Goal: Task Accomplishment & Management: Complete application form

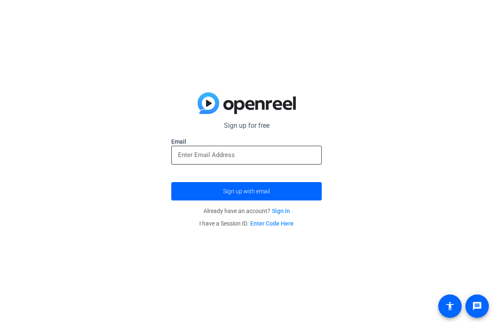
click at [296, 155] on input "email" at bounding box center [246, 155] width 137 height 10
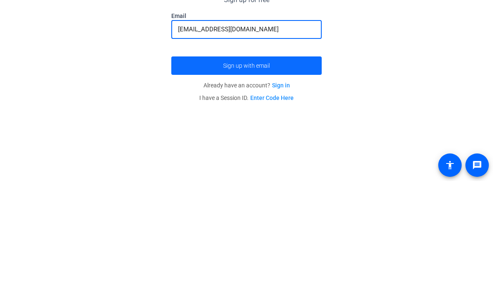
type input "[EMAIL_ADDRESS][DOMAIN_NAME]"
click at [303, 165] on span "submit" at bounding box center [246, 175] width 150 height 20
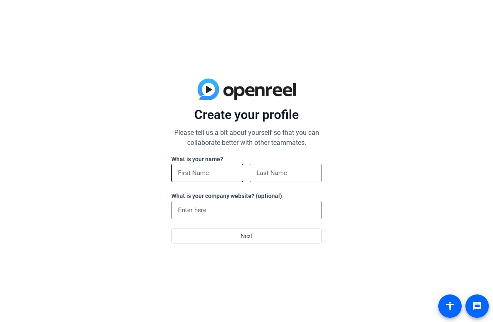
click at [221, 177] on input at bounding box center [207, 173] width 58 height 10
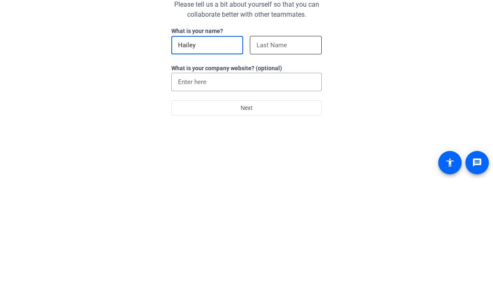
type input "Hailey"
click at [296, 153] on input at bounding box center [286, 158] width 58 height 10
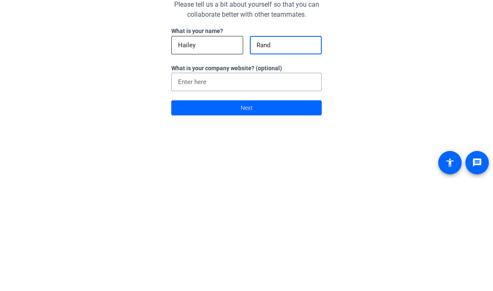
type input "Rand"
click at [203, 153] on input "Hailey" at bounding box center [207, 158] width 58 height 10
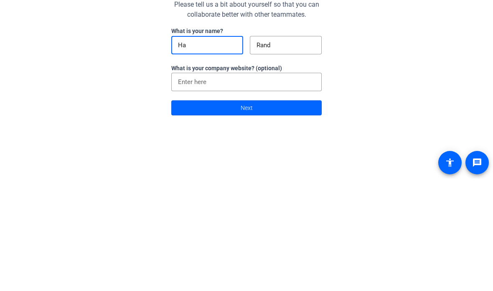
type input "H"
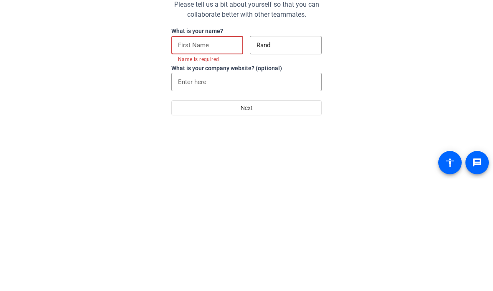
type input "F"
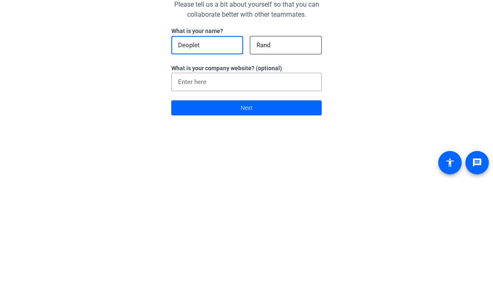
type input "Deoplet"
click at [298, 153] on input "Rand" at bounding box center [286, 158] width 58 height 10
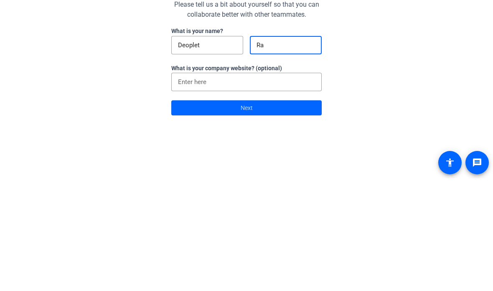
type input "R"
type input "Noneya"
click at [201, 153] on input "Deoplet" at bounding box center [207, 158] width 58 height 10
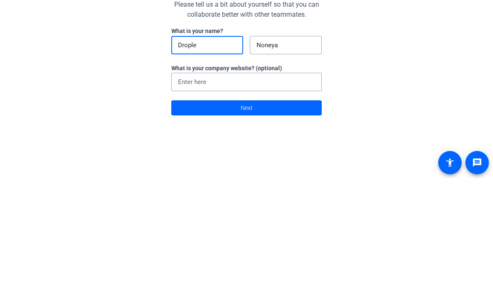
type input "Droplet"
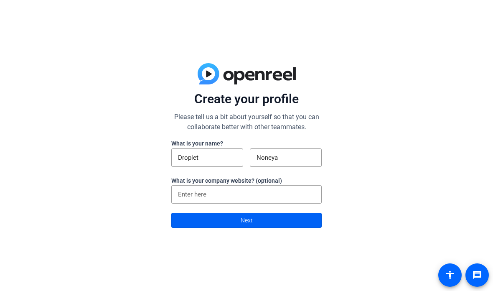
click at [284, 218] on span at bounding box center [247, 220] width 150 height 20
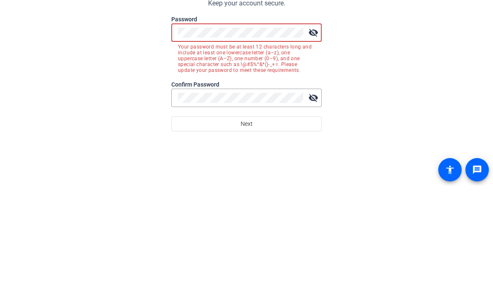
click at [315, 130] on mat-icon "visibility_off" at bounding box center [313, 138] width 17 height 17
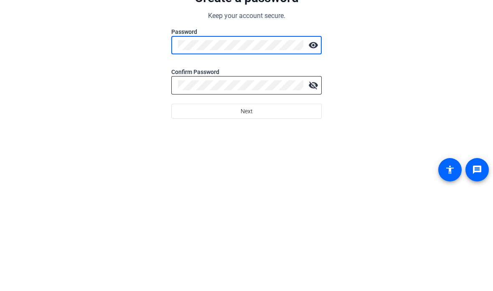
click at [197, 181] on div at bounding box center [240, 190] width 125 height 18
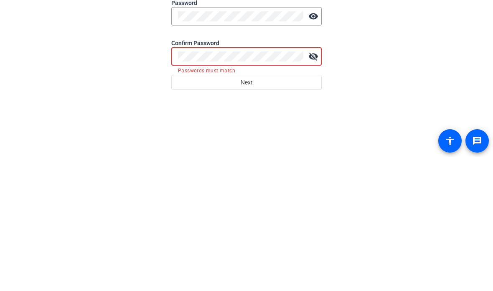
click at [316, 182] on mat-icon "visibility_off" at bounding box center [313, 190] width 17 height 17
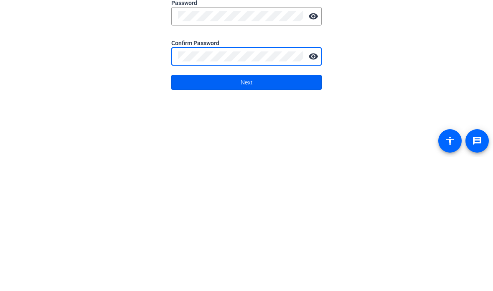
click at [298, 206] on span at bounding box center [247, 216] width 150 height 20
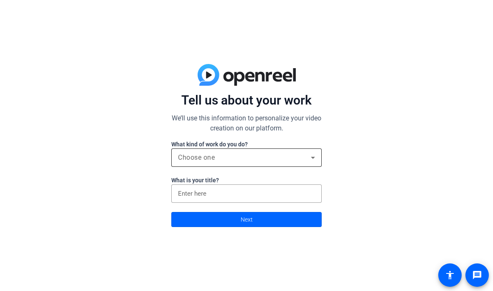
click at [310, 158] on icon at bounding box center [313, 158] width 10 height 10
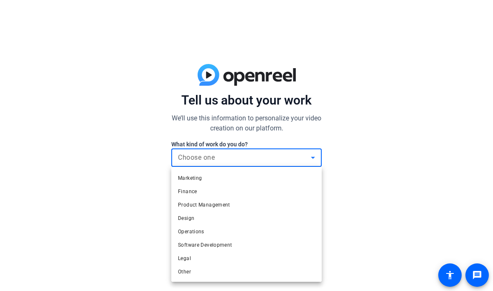
scroll to position [25, 0]
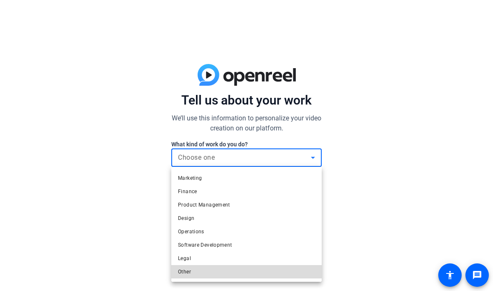
click at [221, 269] on mat-option "Other" at bounding box center [246, 271] width 150 height 13
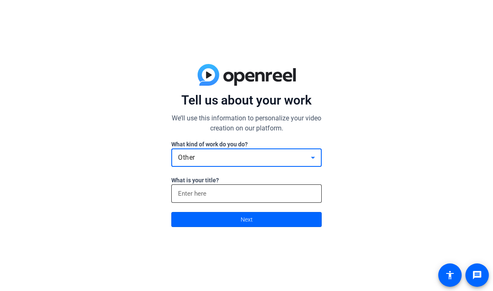
click at [290, 194] on input at bounding box center [246, 193] width 137 height 10
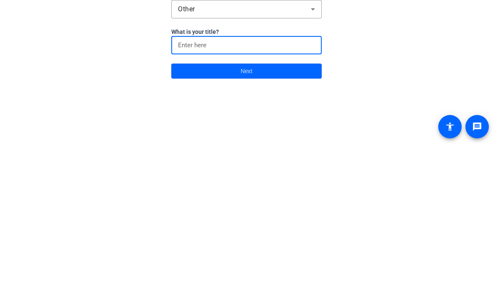
type input "M"
type input "The Ceature"
click at [280, 209] on span at bounding box center [247, 219] width 150 height 20
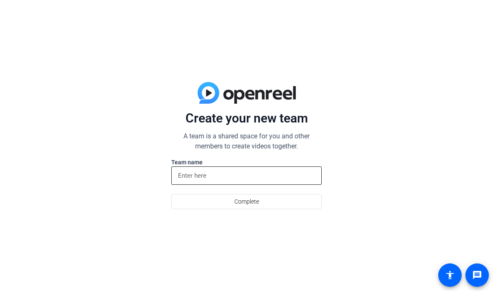
click at [257, 179] on input at bounding box center [246, 175] width 137 height 10
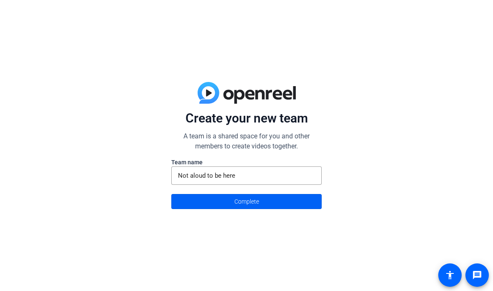
type input "Not aloud to be here"
click at [289, 195] on span at bounding box center [247, 201] width 150 height 20
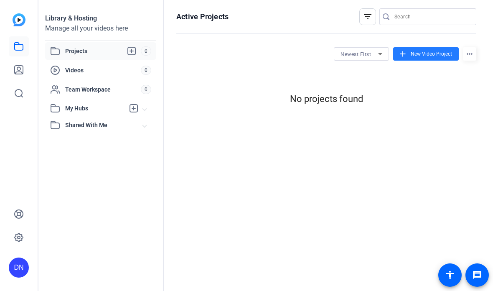
click at [440, 48] on span at bounding box center [426, 54] width 66 height 20
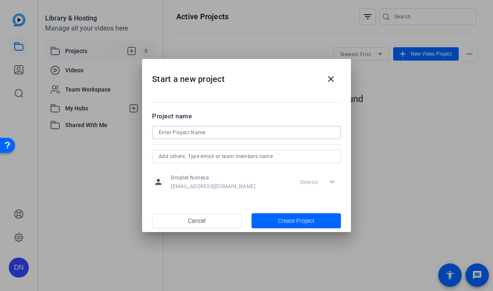
click at [304, 131] on input at bounding box center [246, 132] width 175 height 10
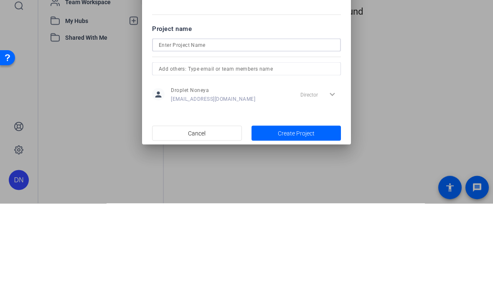
click at [451, 89] on div at bounding box center [246, 145] width 493 height 291
